Goal: Information Seeking & Learning: Check status

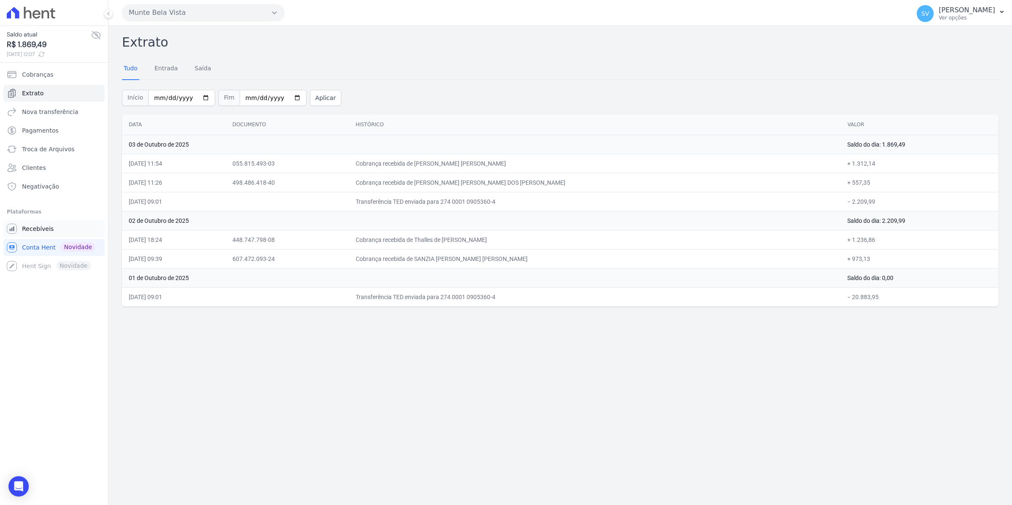
click at [42, 225] on span "Recebíveis" at bounding box center [38, 228] width 32 height 8
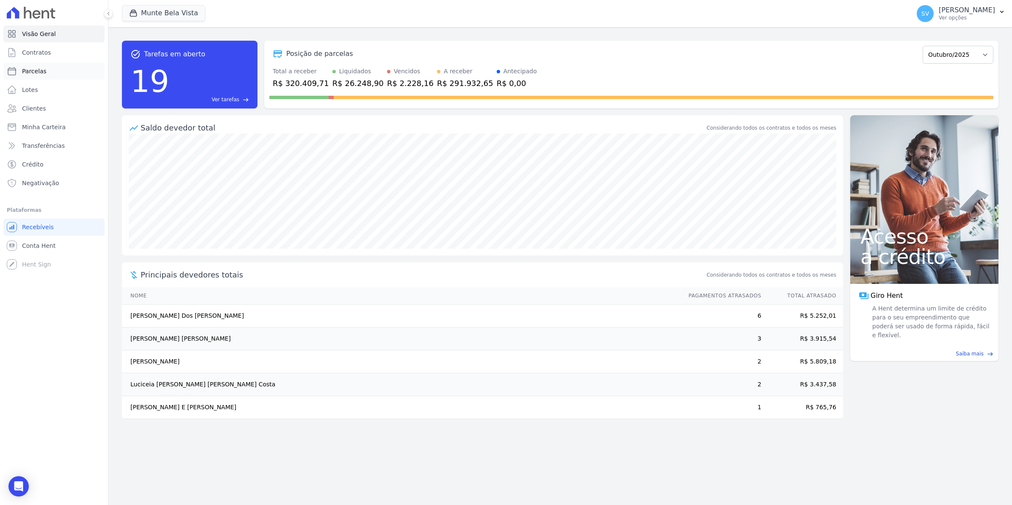
click at [30, 71] on span "Parcelas" at bounding box center [34, 71] width 25 height 8
select select
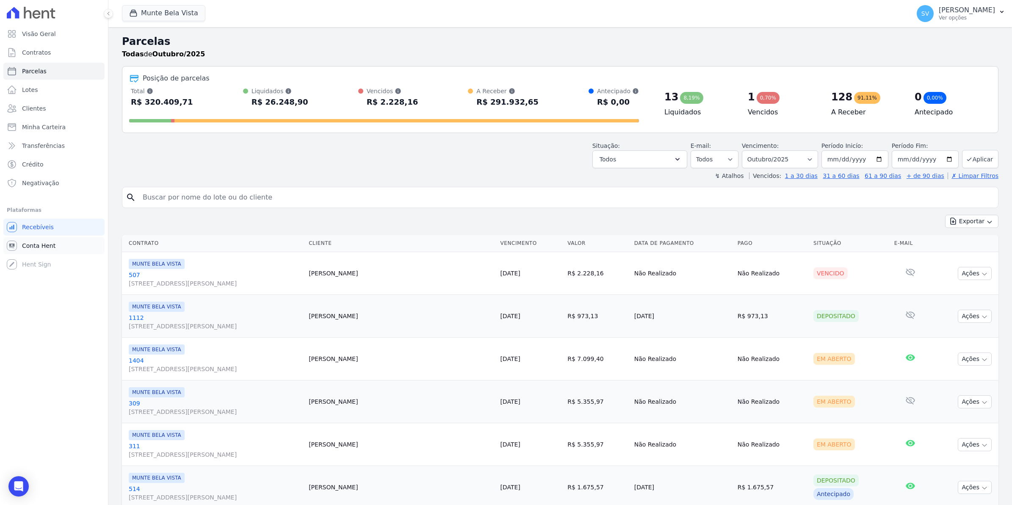
click at [49, 243] on span "Conta Hent" at bounding box center [38, 245] width 33 height 8
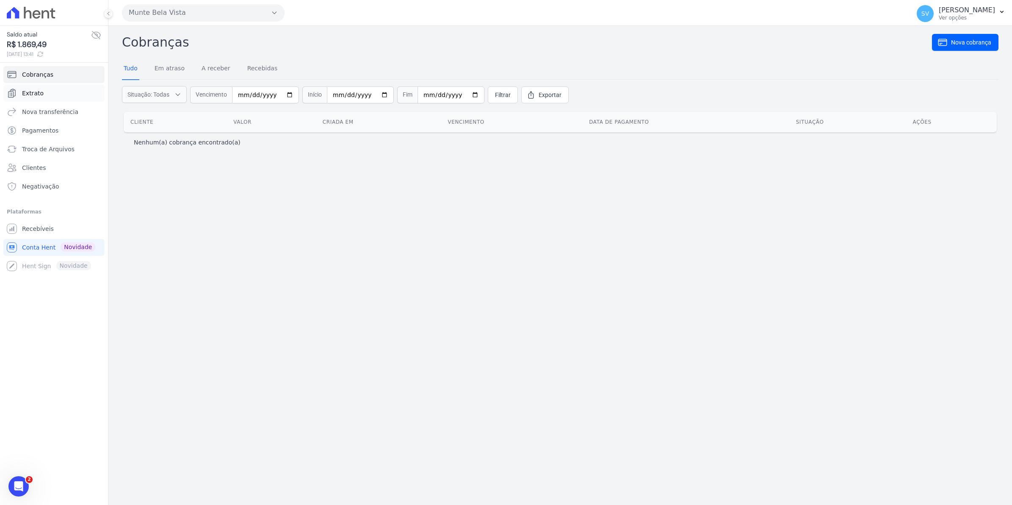
click at [26, 100] on link "Extrato" at bounding box center [53, 93] width 101 height 17
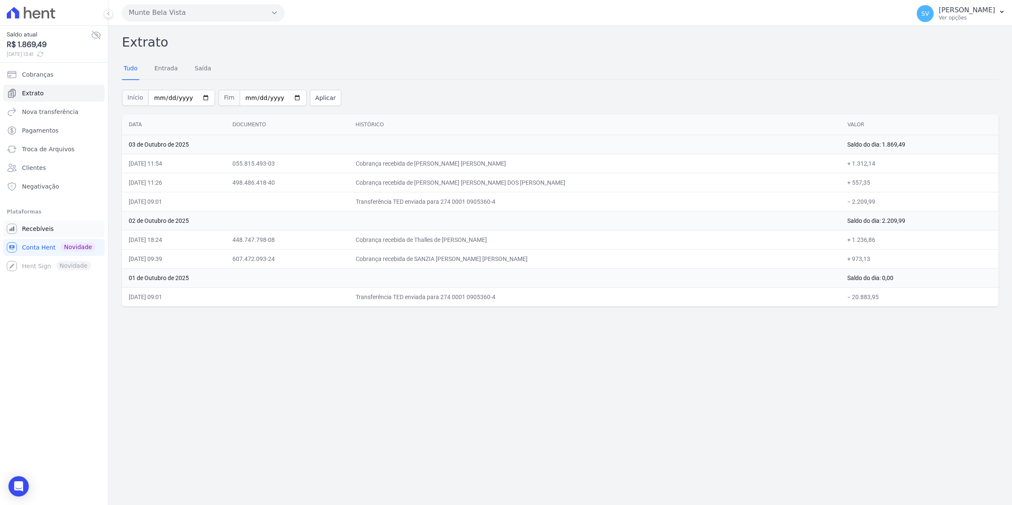
click at [52, 234] on link "Recebíveis" at bounding box center [53, 228] width 101 height 17
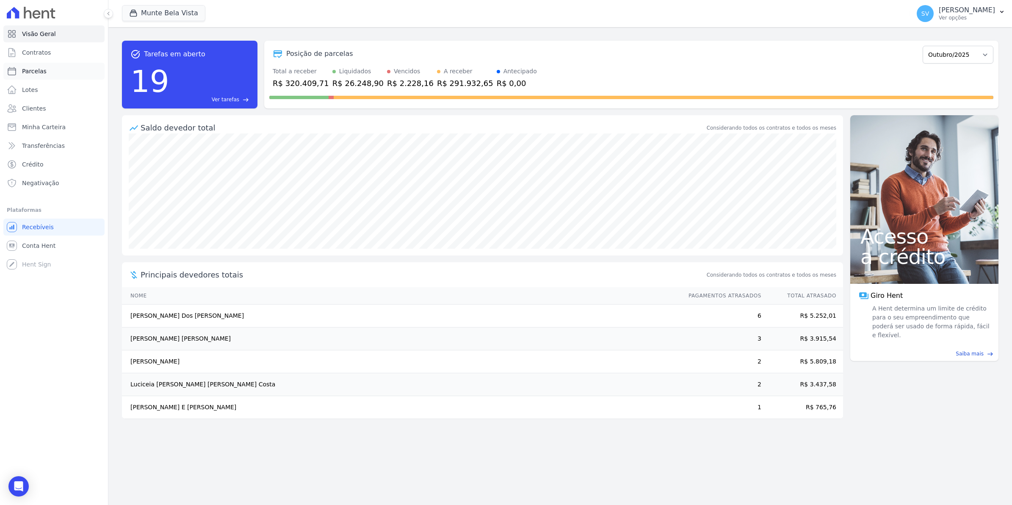
click at [36, 73] on span "Parcelas" at bounding box center [34, 71] width 25 height 8
select select
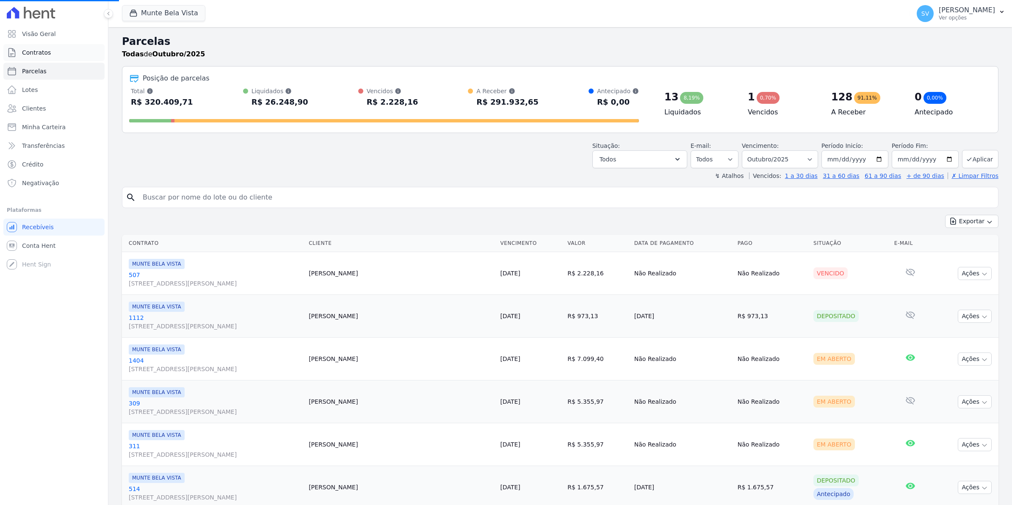
click at [49, 52] on link "Contratos" at bounding box center [53, 52] width 101 height 17
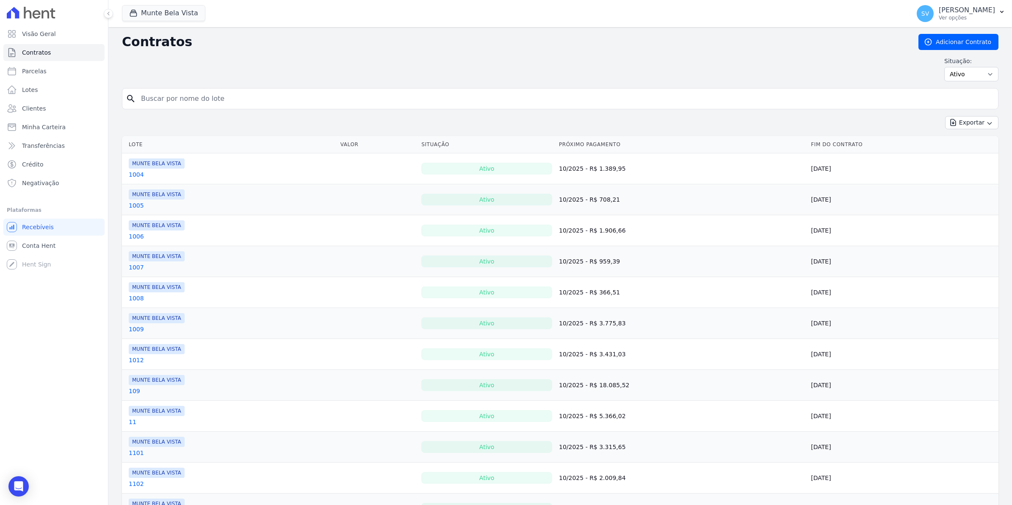
select select
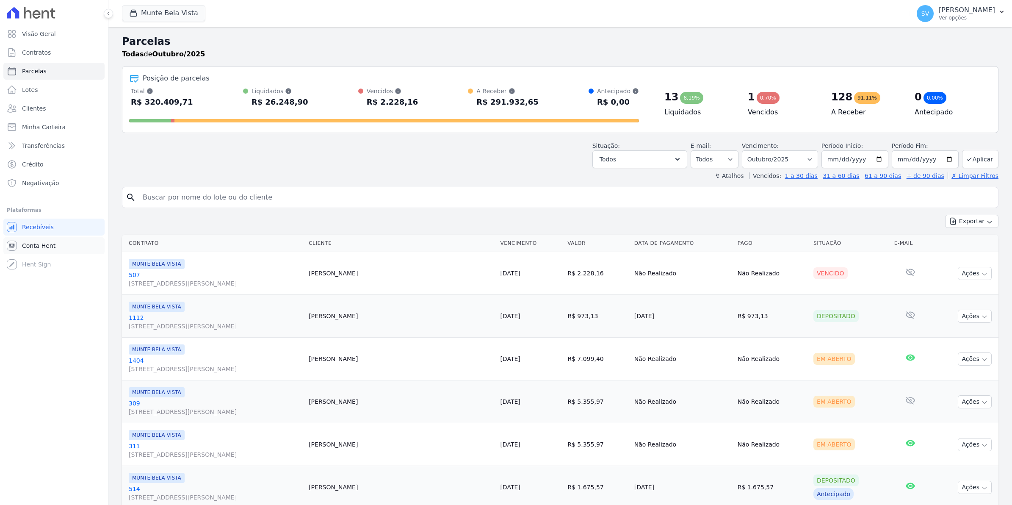
click at [28, 249] on span "Conta Hent" at bounding box center [38, 245] width 33 height 8
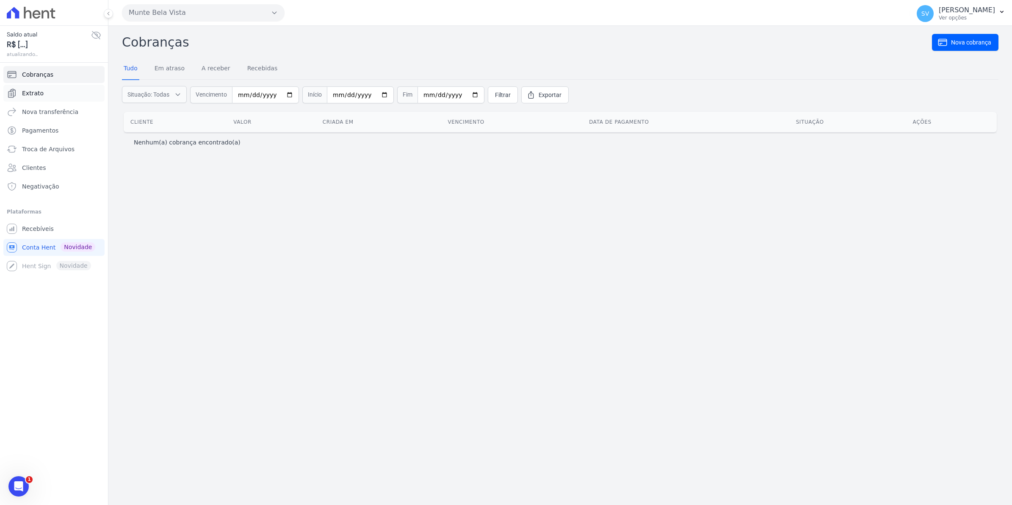
click at [28, 97] on span "Extrato" at bounding box center [33, 93] width 22 height 8
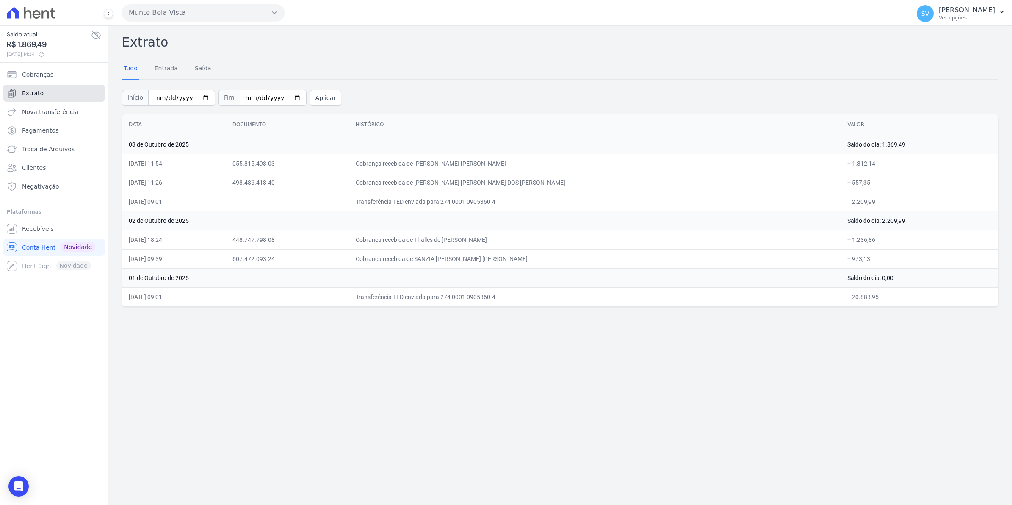
click at [32, 94] on span "Extrato" at bounding box center [33, 93] width 22 height 8
click at [628, 282] on td "01 de Outubro de 2025" at bounding box center [481, 277] width 719 height 19
click at [37, 96] on span "Extrato" at bounding box center [33, 93] width 22 height 8
click at [31, 248] on span "Conta Hent" at bounding box center [38, 247] width 33 height 8
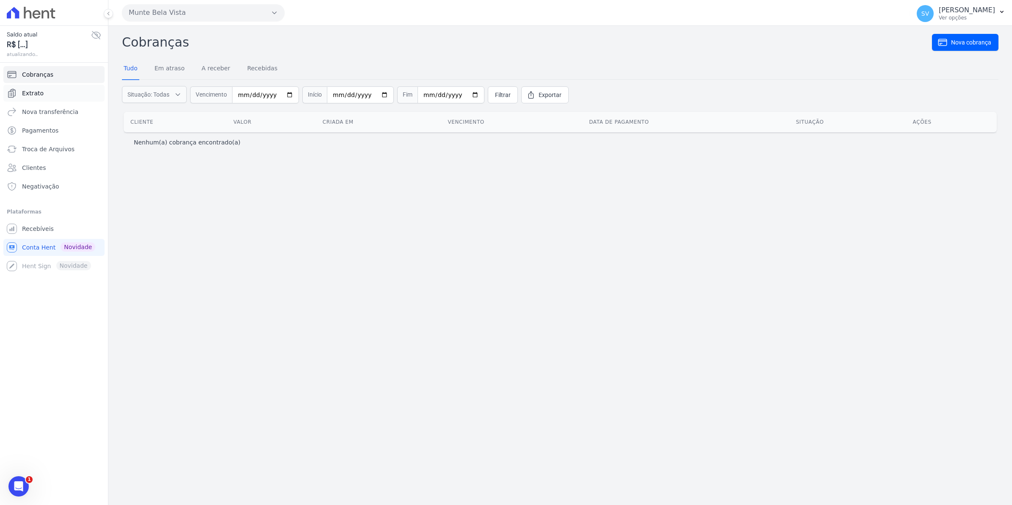
click at [20, 91] on link "Extrato" at bounding box center [53, 93] width 101 height 17
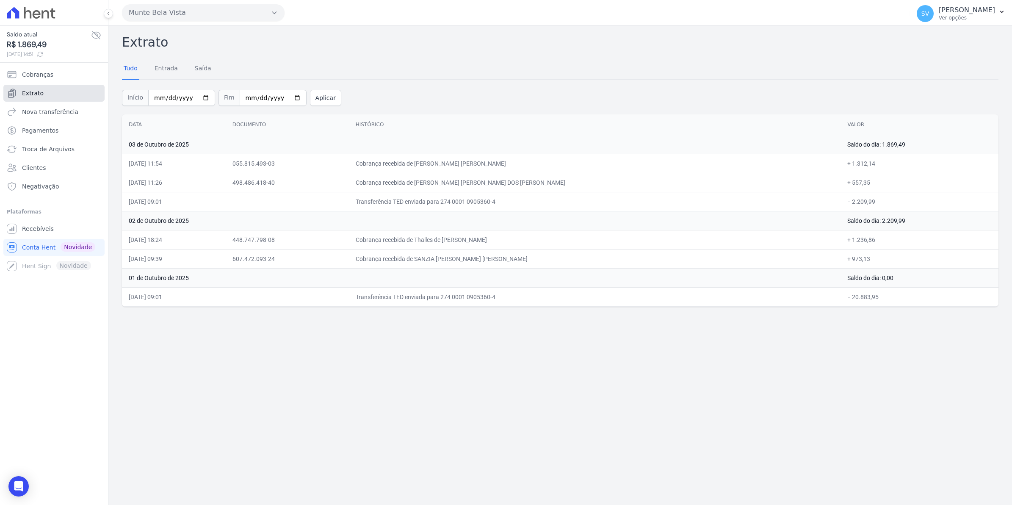
click at [29, 94] on span "Extrato" at bounding box center [33, 93] width 22 height 8
click at [28, 227] on span "Recebíveis" at bounding box center [38, 228] width 32 height 8
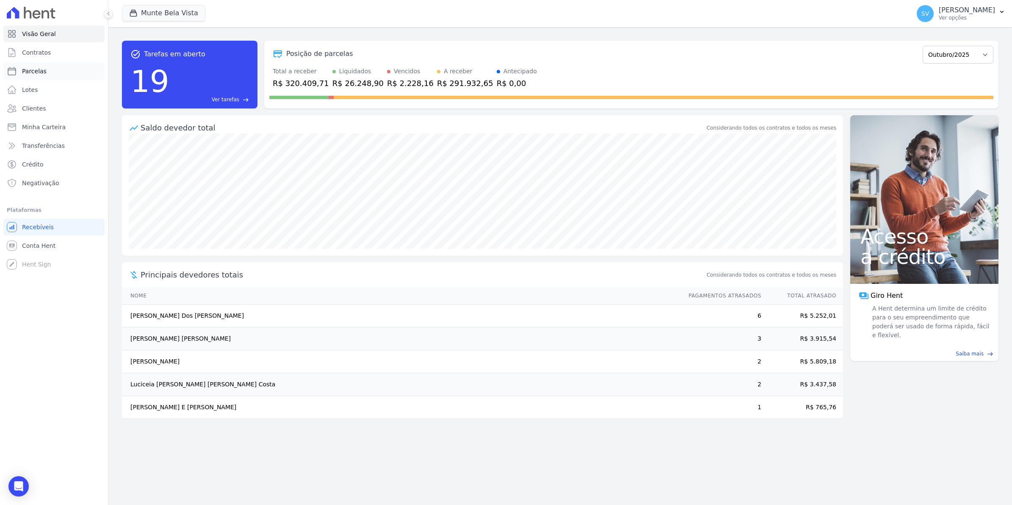
click at [18, 71] on link "Parcelas" at bounding box center [53, 71] width 101 height 17
select select
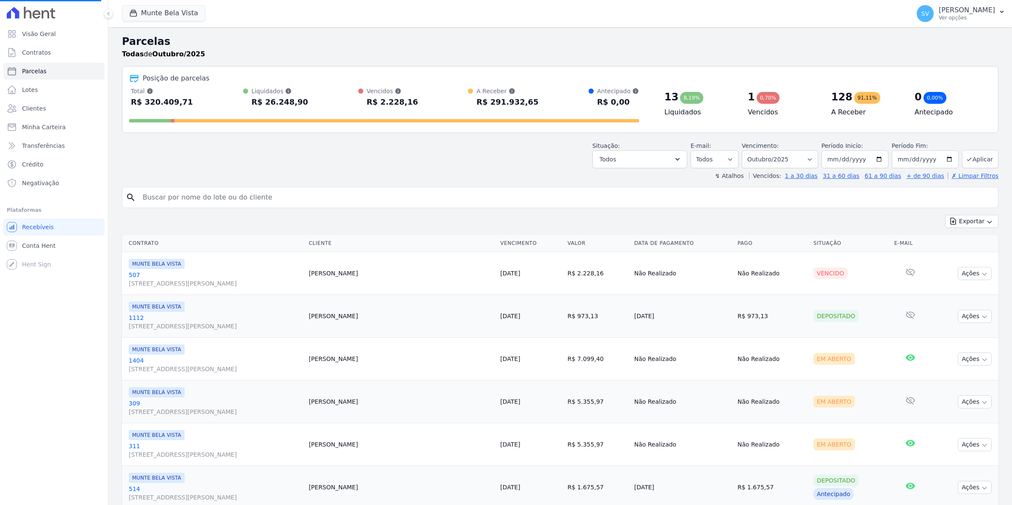
select select
click at [175, 199] on input "search" at bounding box center [566, 197] width 857 height 17
type input "[PERSON_NAME]"
click at [136, 275] on link "507 [STREET_ADDRESS][PERSON_NAME]" at bounding box center [215, 279] width 173 height 17
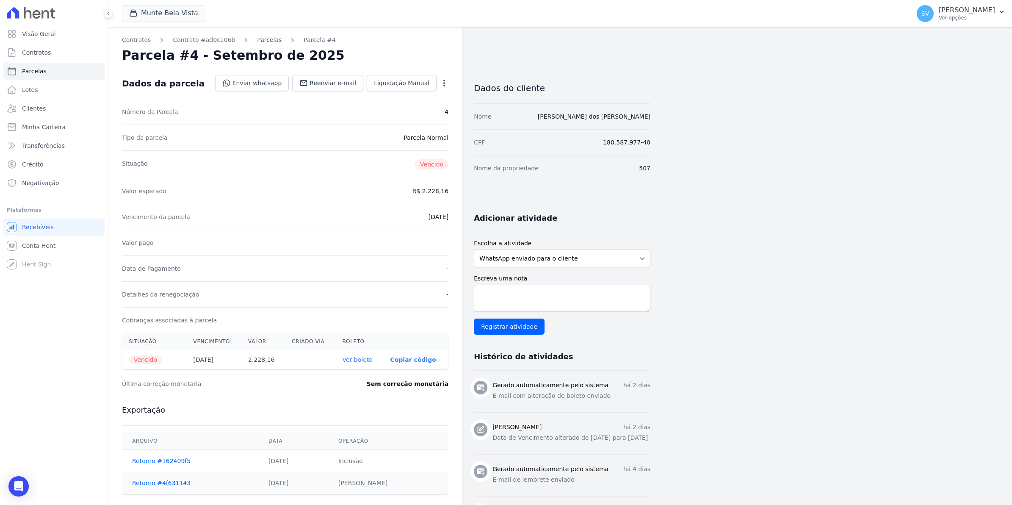
click at [257, 41] on link "Parcelas" at bounding box center [269, 40] width 25 height 9
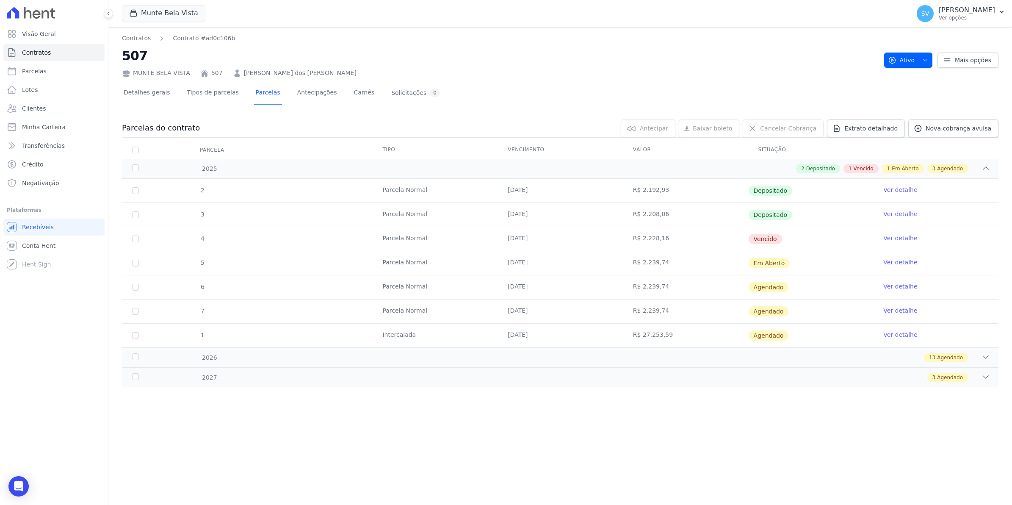
drag, startPoint x: 509, startPoint y: 238, endPoint x: 595, endPoint y: 239, distance: 86.0
click at [595, 239] on td "[DATE]" at bounding box center [560, 239] width 125 height 24
